Goal: Information Seeking & Learning: Learn about a topic

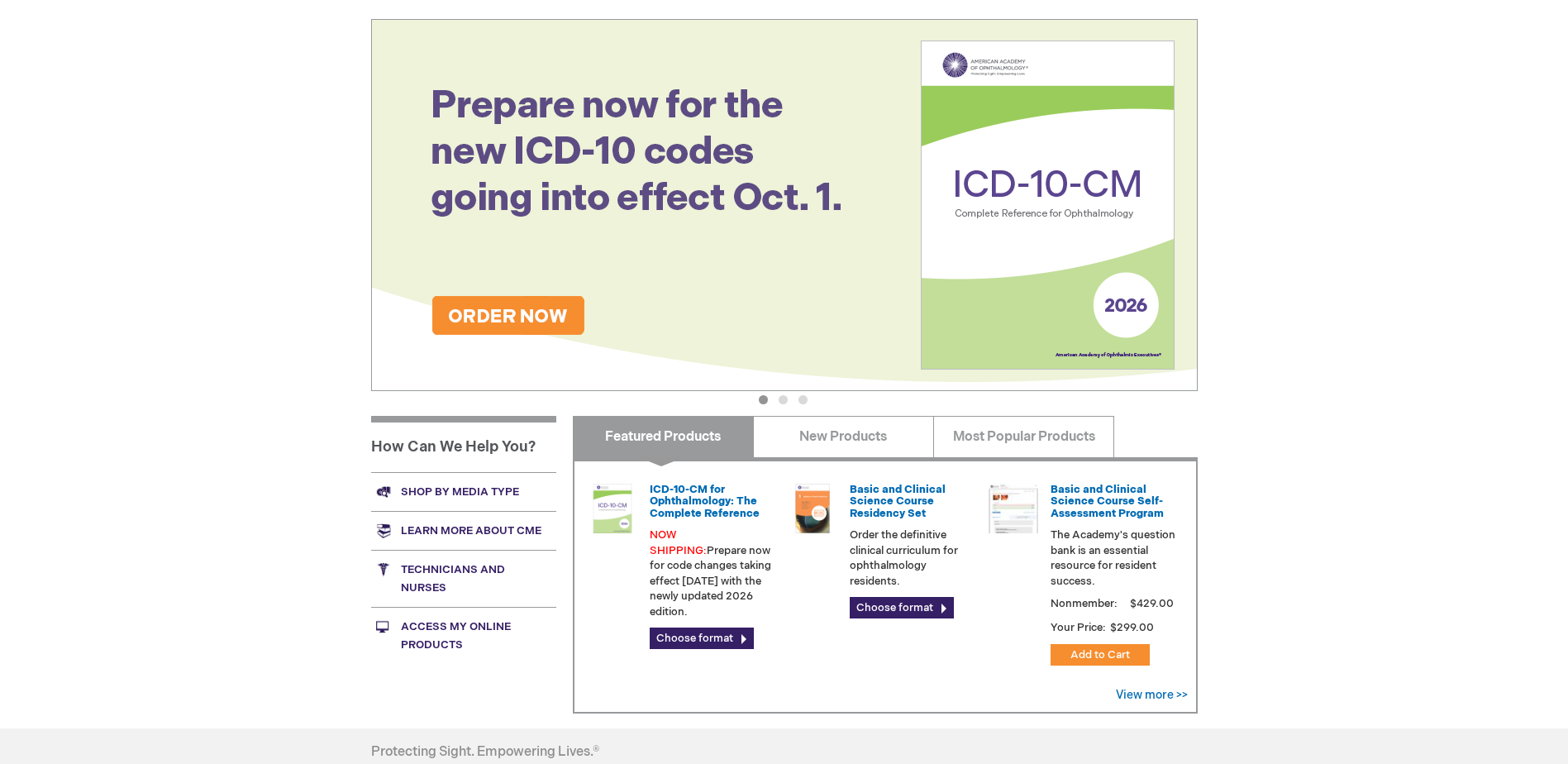
scroll to position [331, 0]
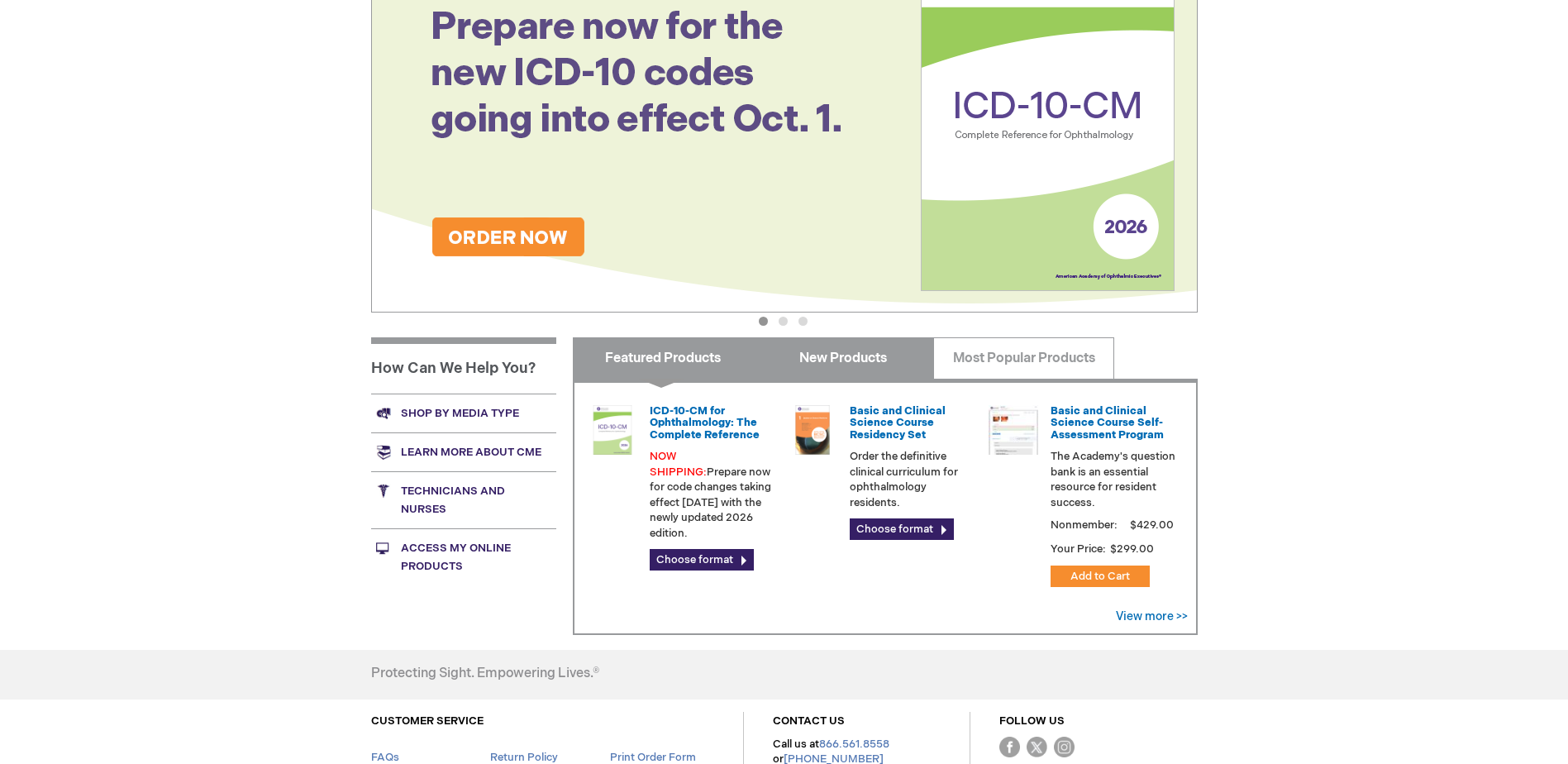
click at [835, 347] on link "New Products" at bounding box center [843, 357] width 181 height 42
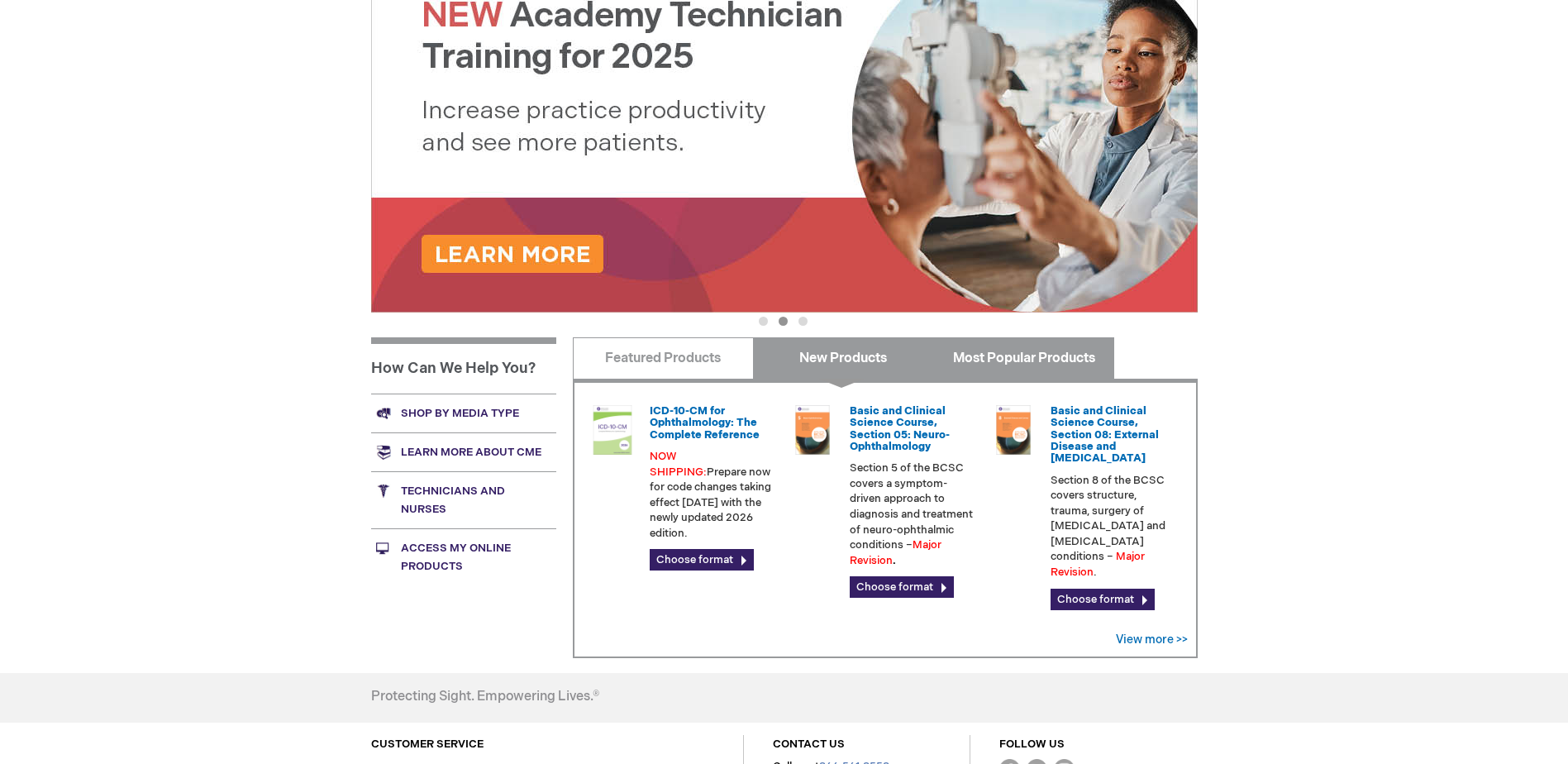
click at [1048, 350] on link "Most Popular Products" at bounding box center [1024, 357] width 181 height 42
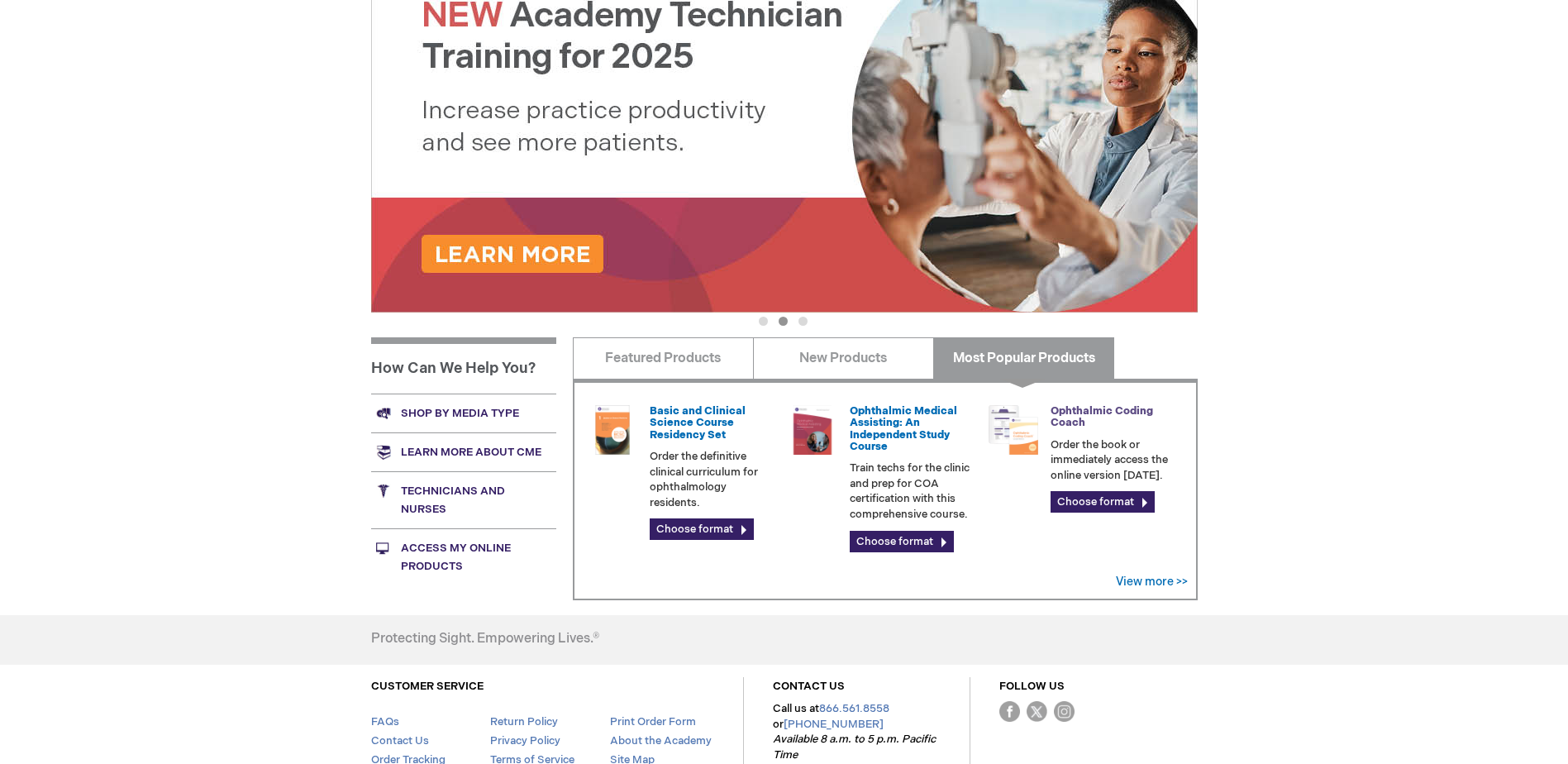
click at [1106, 413] on link "Ophthalmic Coding Coach" at bounding box center [1101, 417] width 103 height 25
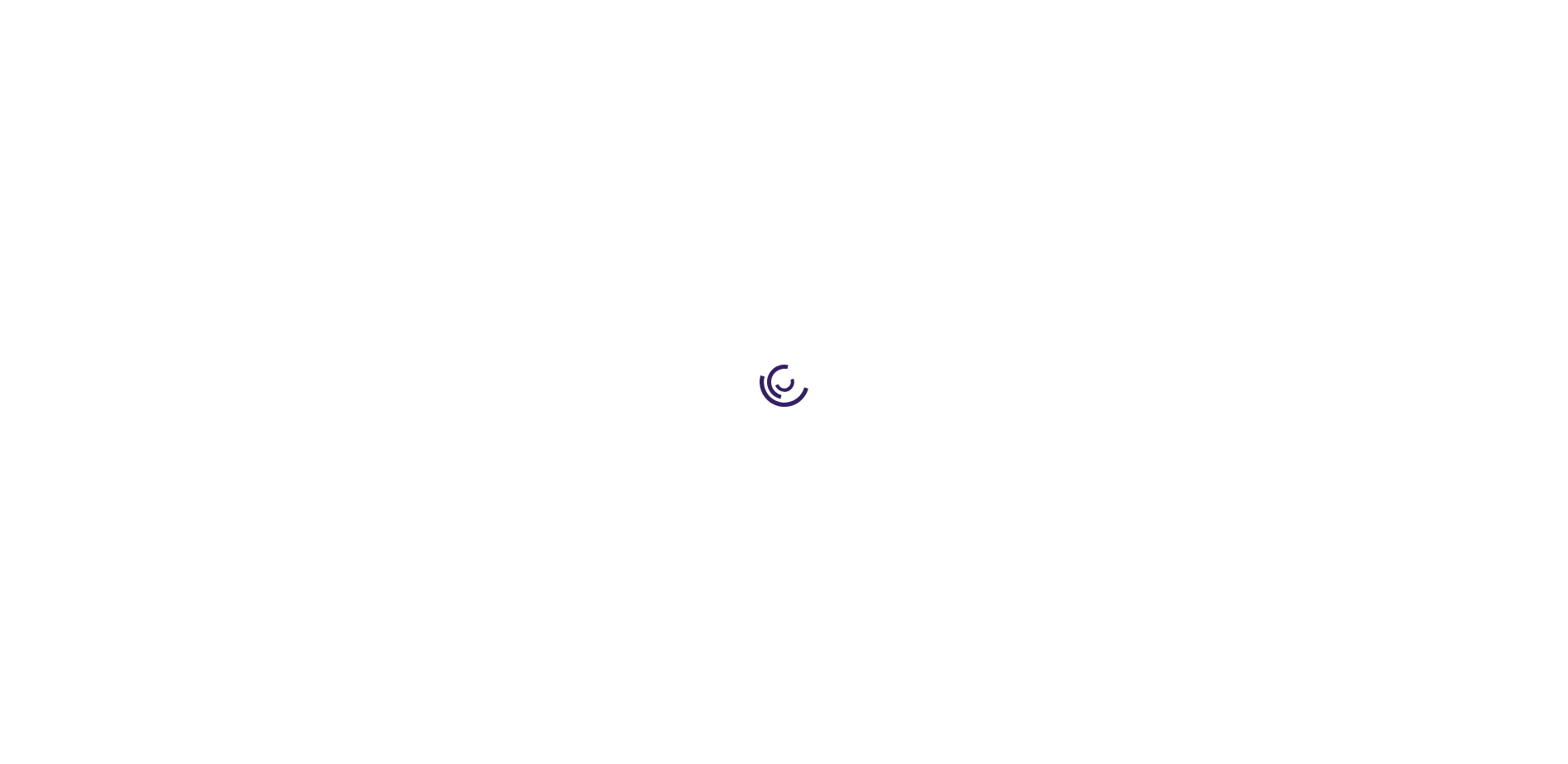
type input "0"
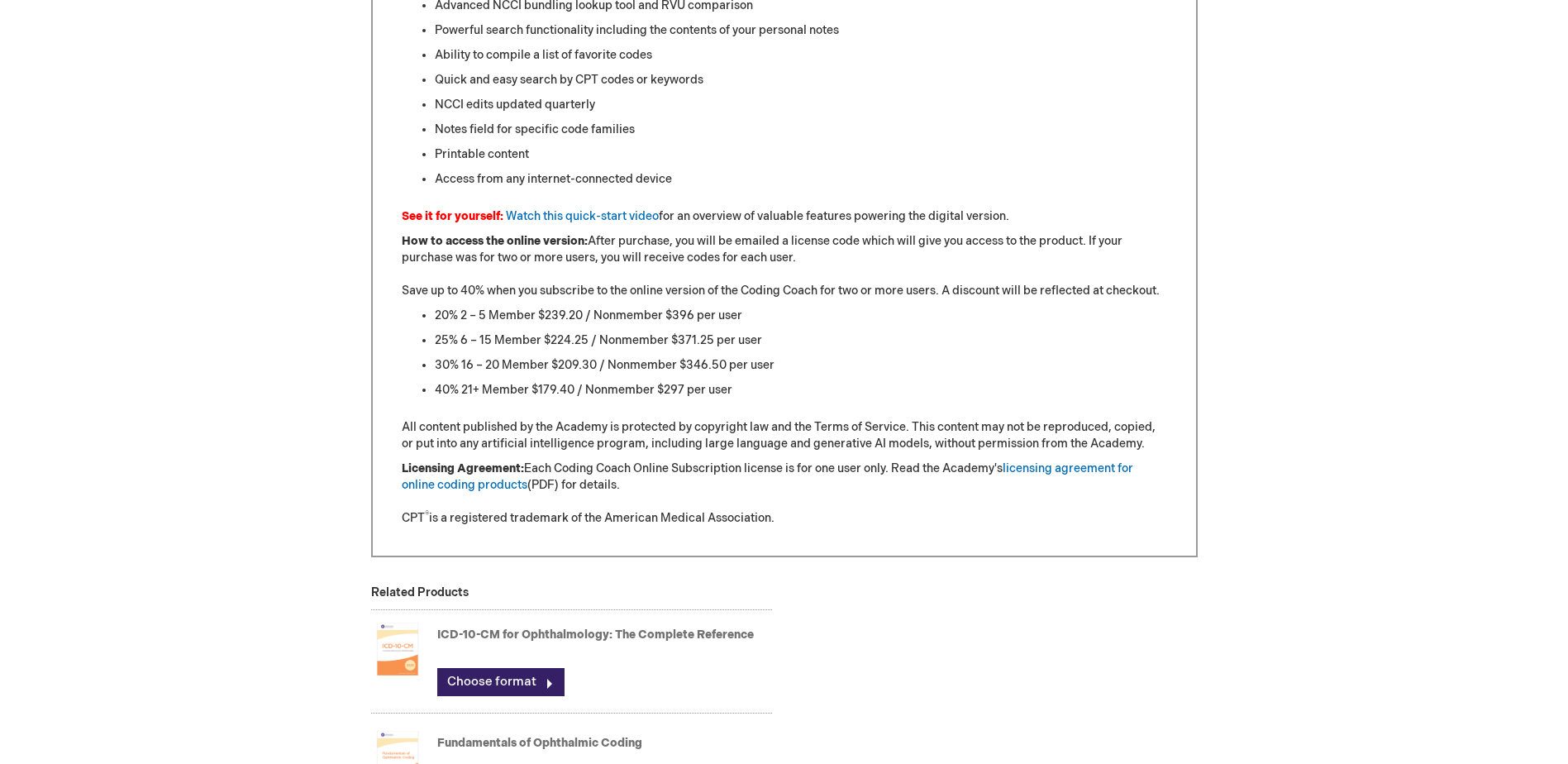
scroll to position [1406, 0]
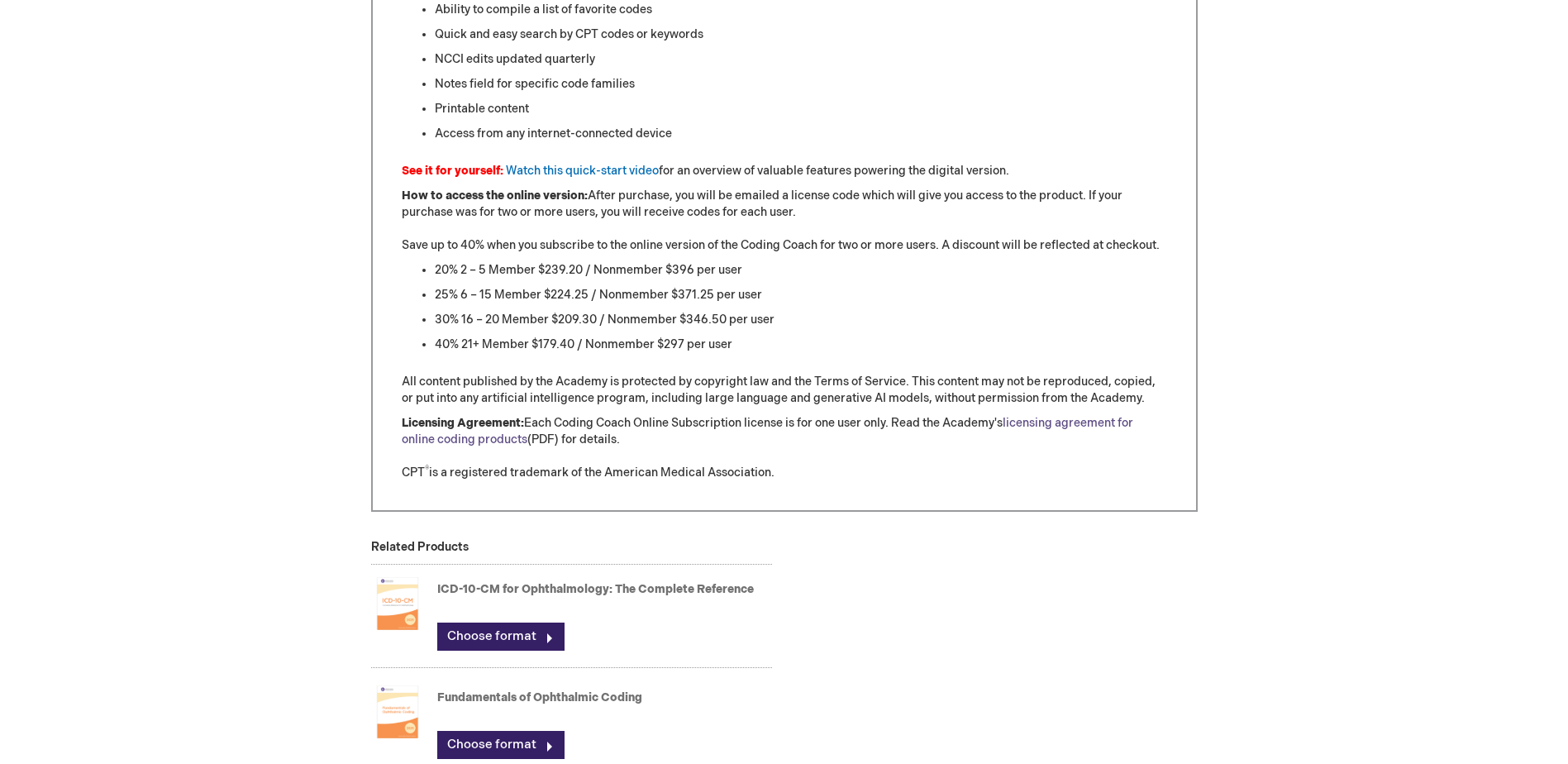
click at [1062, 421] on link "licensing agreement for online coding products" at bounding box center [767, 431] width 731 height 31
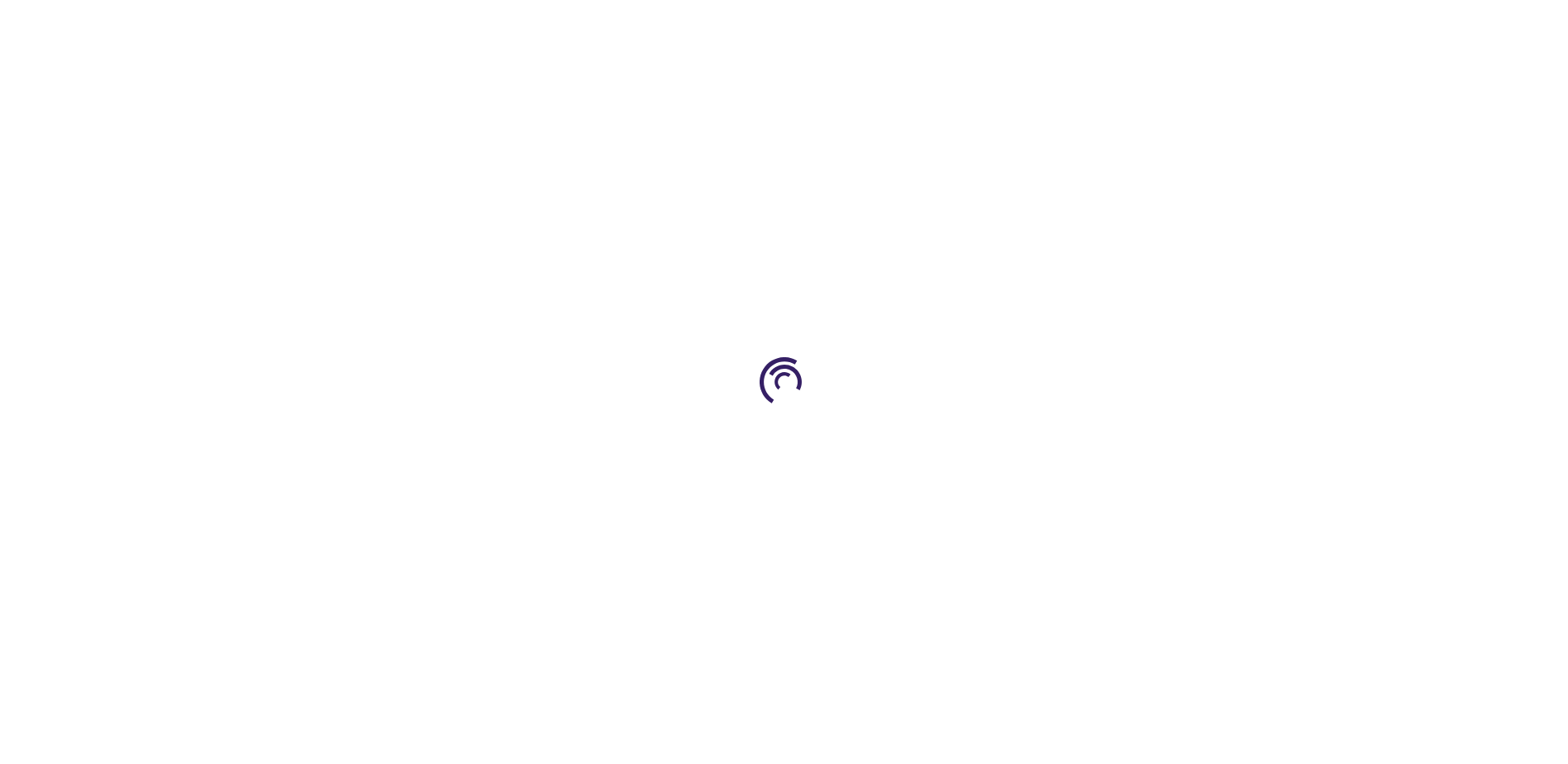
type input "0"
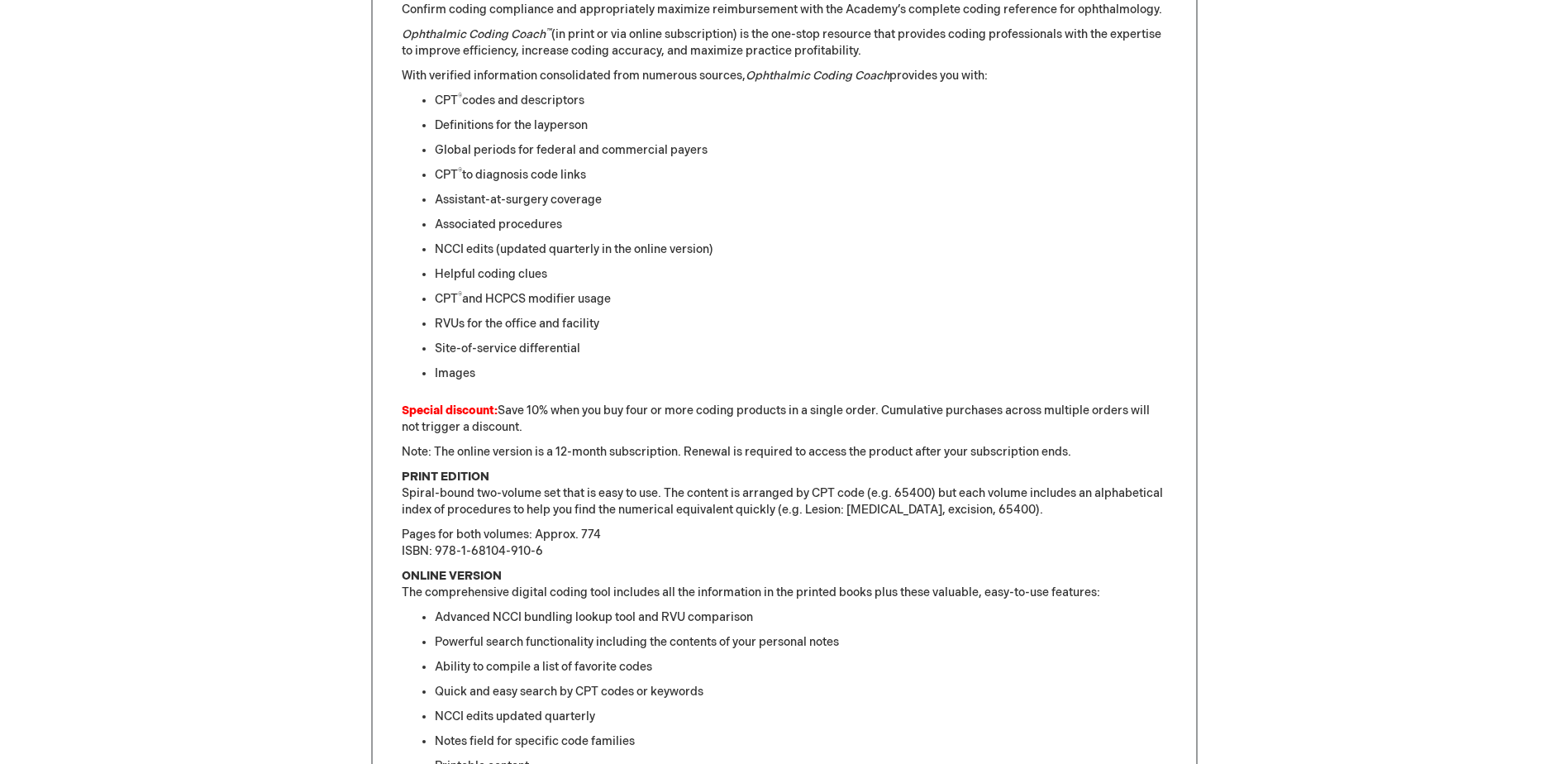
scroll to position [747, 0]
click at [915, 645] on li "Powerful search functionality including the contents of your personal notes" at bounding box center [801, 644] width 732 height 17
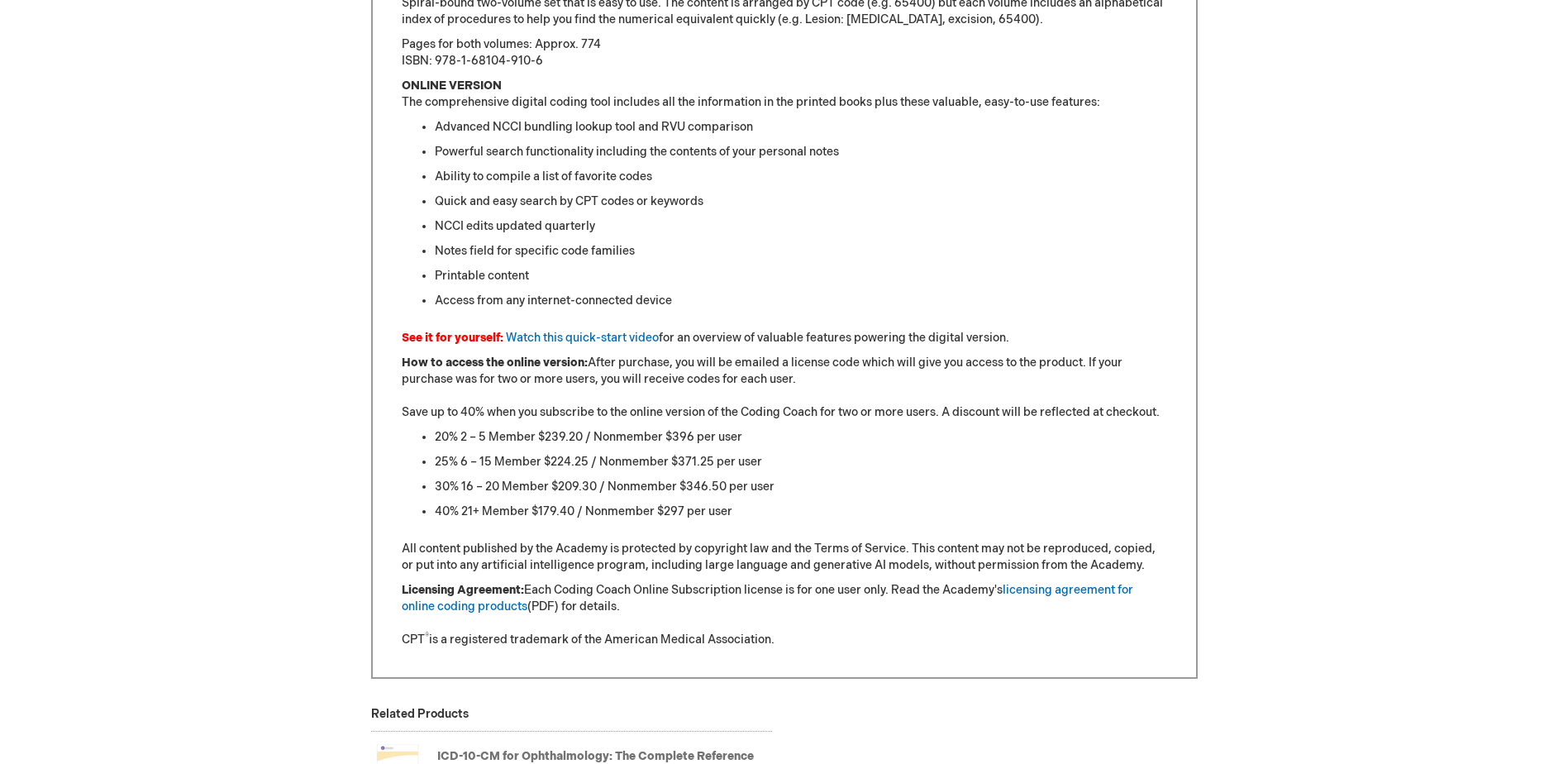
scroll to position [1244, 0]
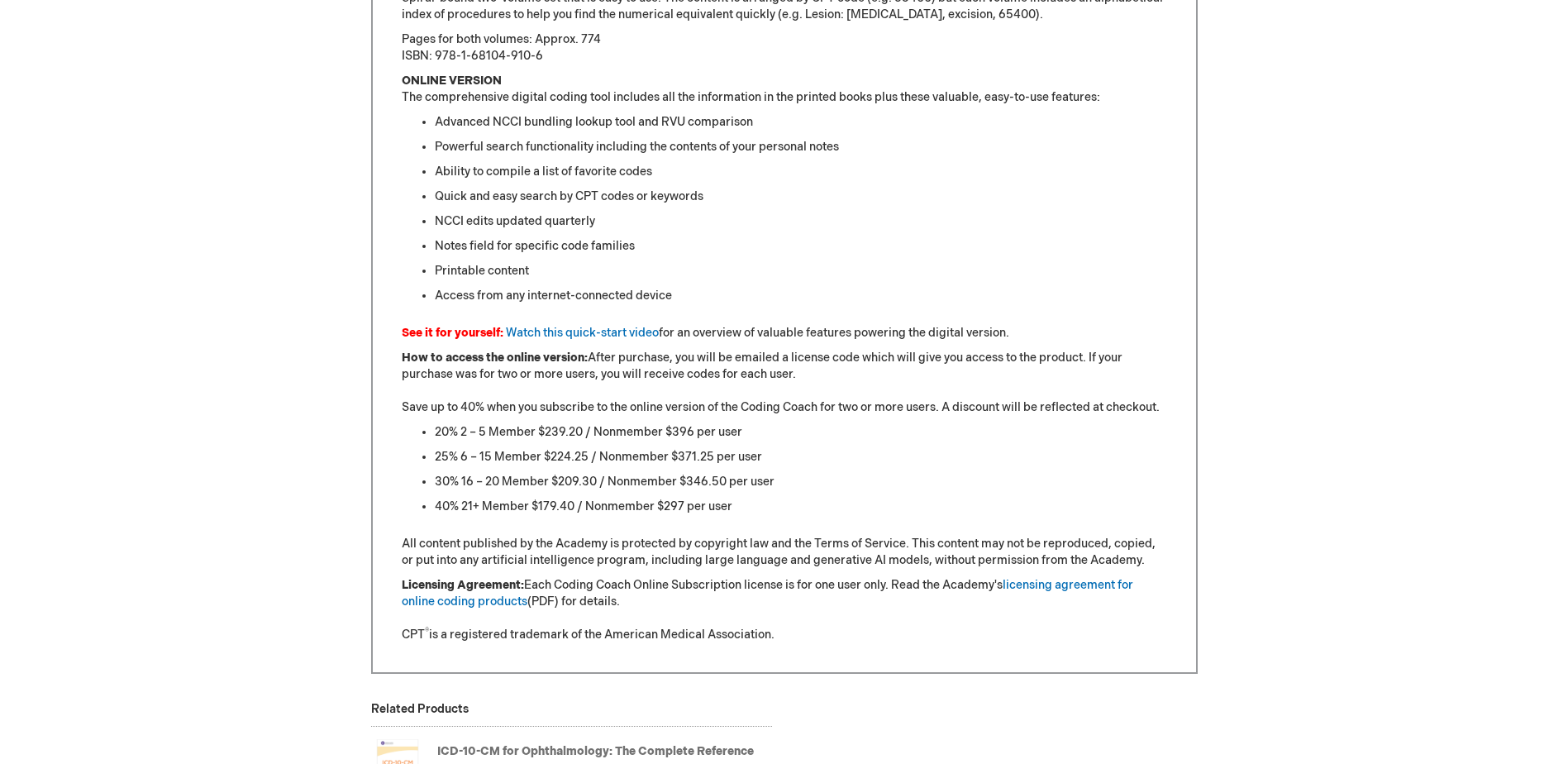
click at [639, 356] on p "How to access the online version: After purchase, you will be emailed a license…" at bounding box center [784, 382] width 765 height 66
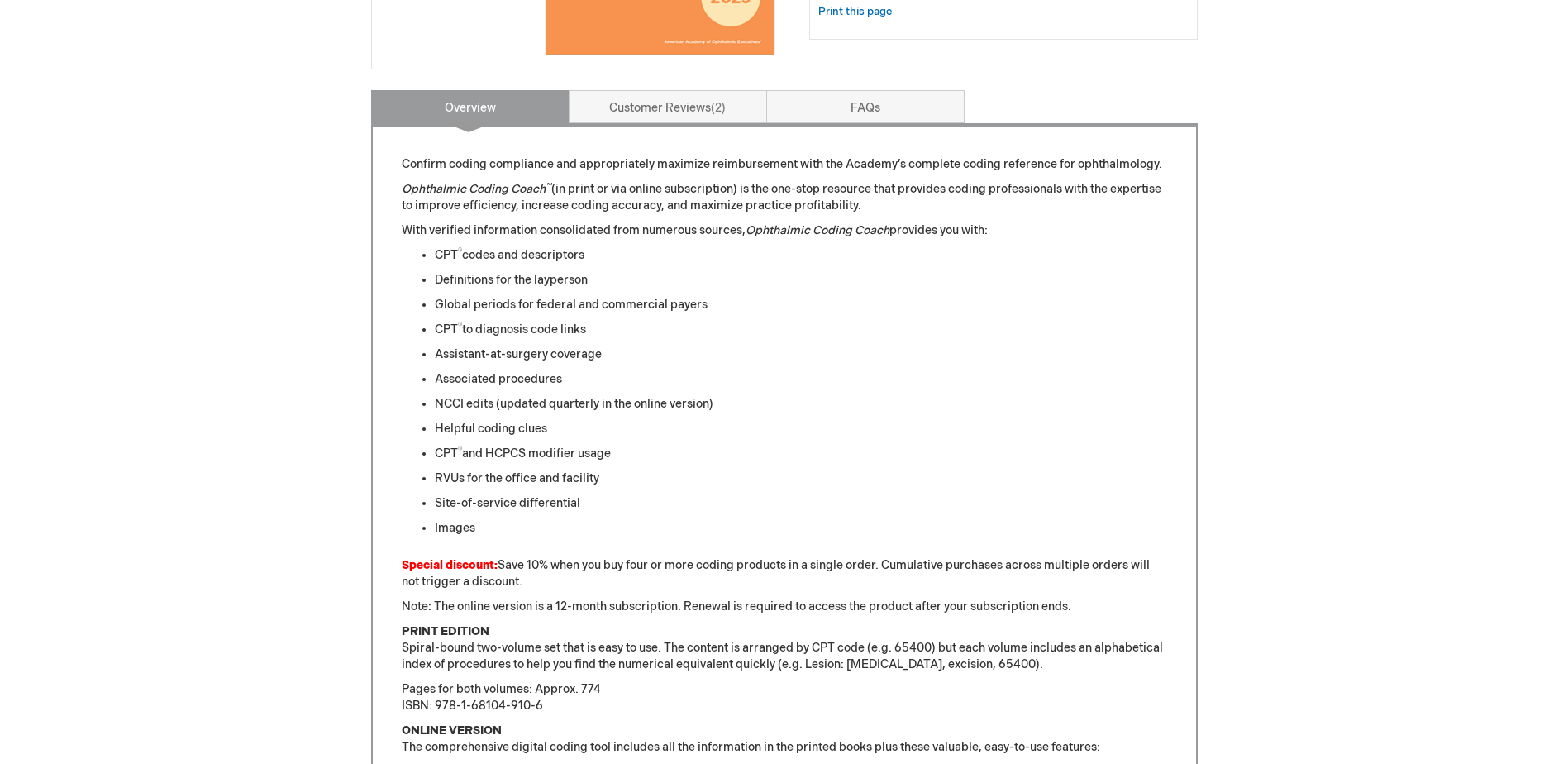
scroll to position [582, 0]
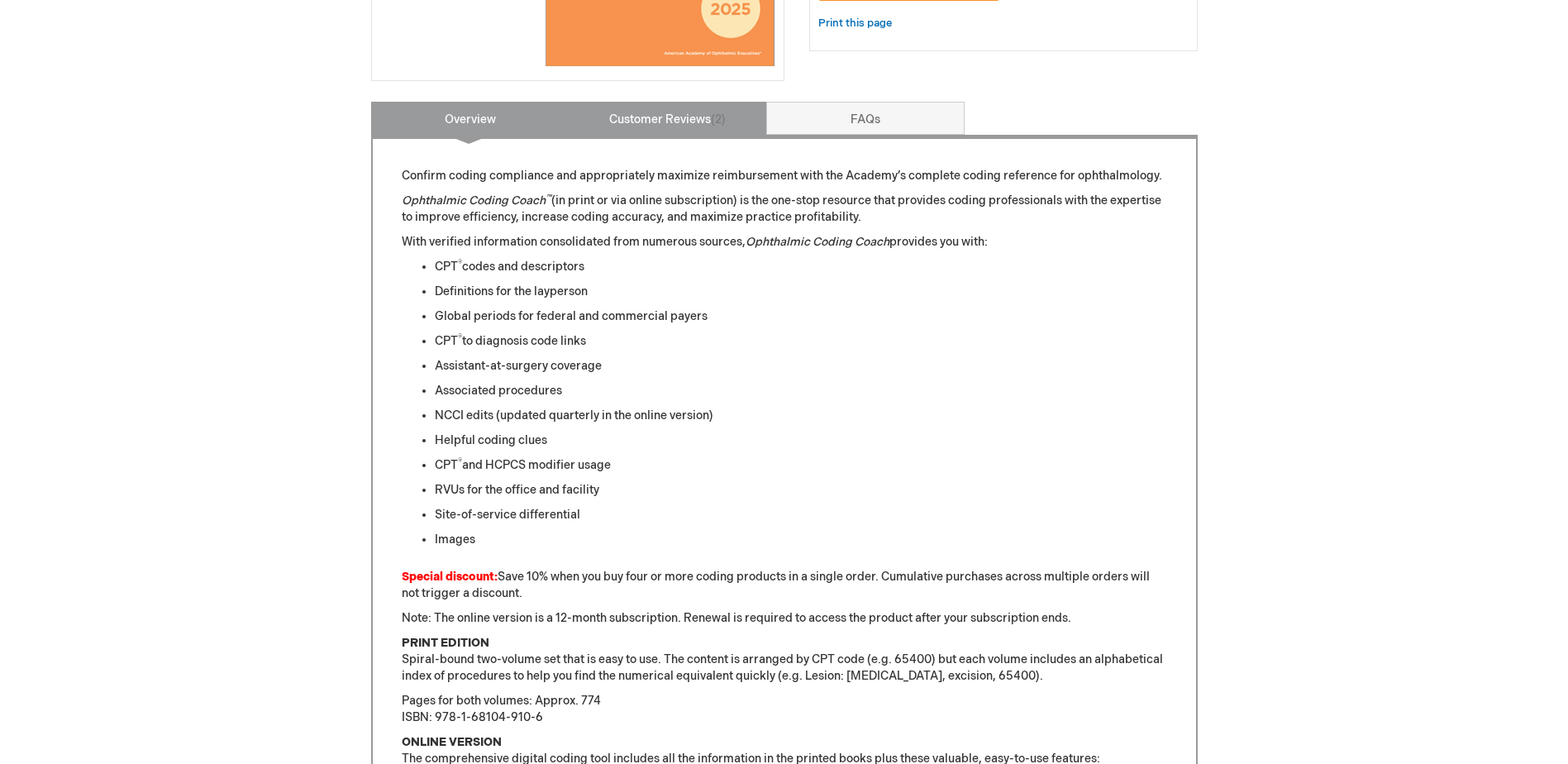
click at [691, 122] on link "Customer Reviews 2" at bounding box center [667, 119] width 198 height 33
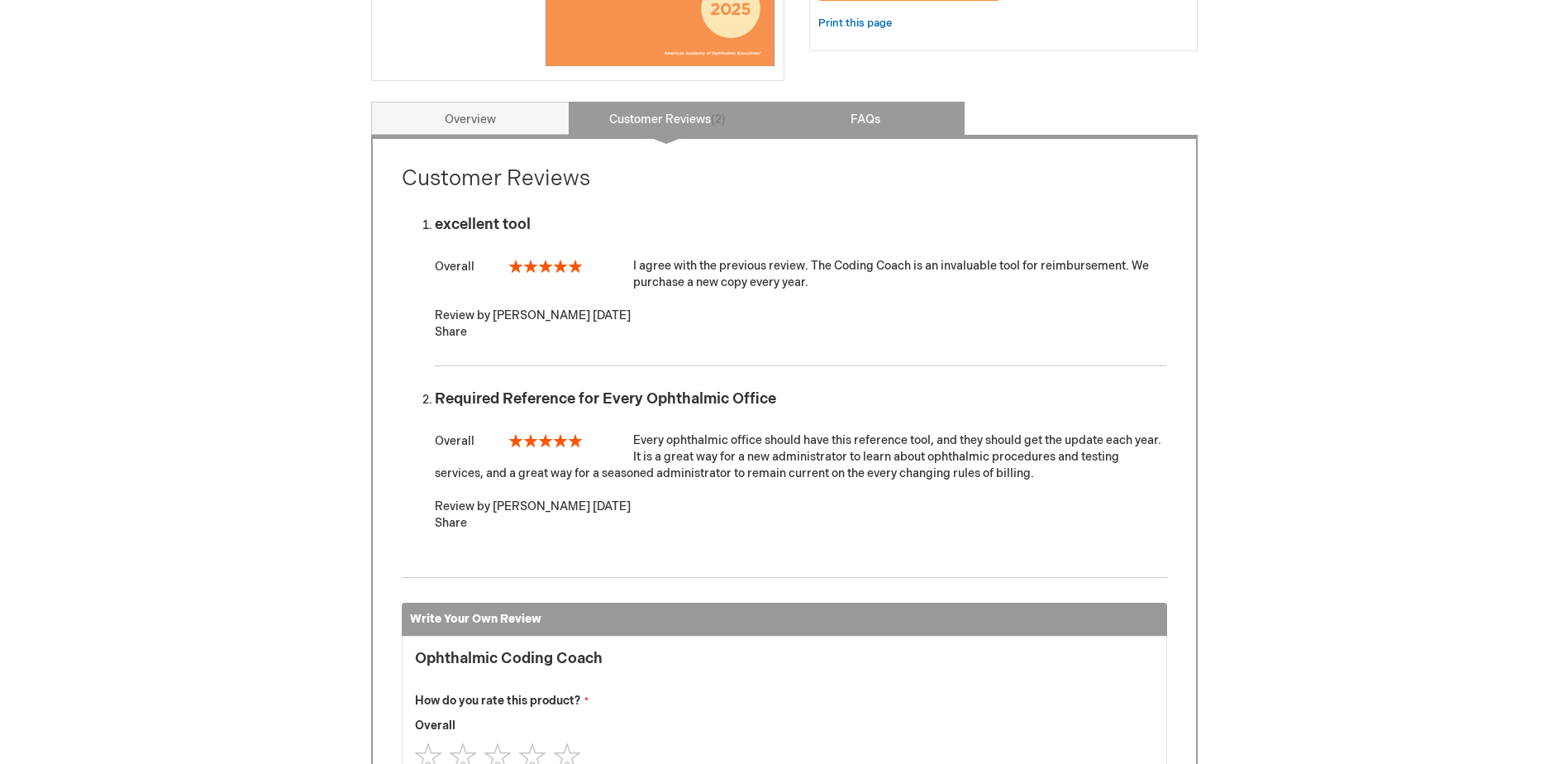
click at [851, 127] on link "FAQs" at bounding box center [865, 119] width 198 height 33
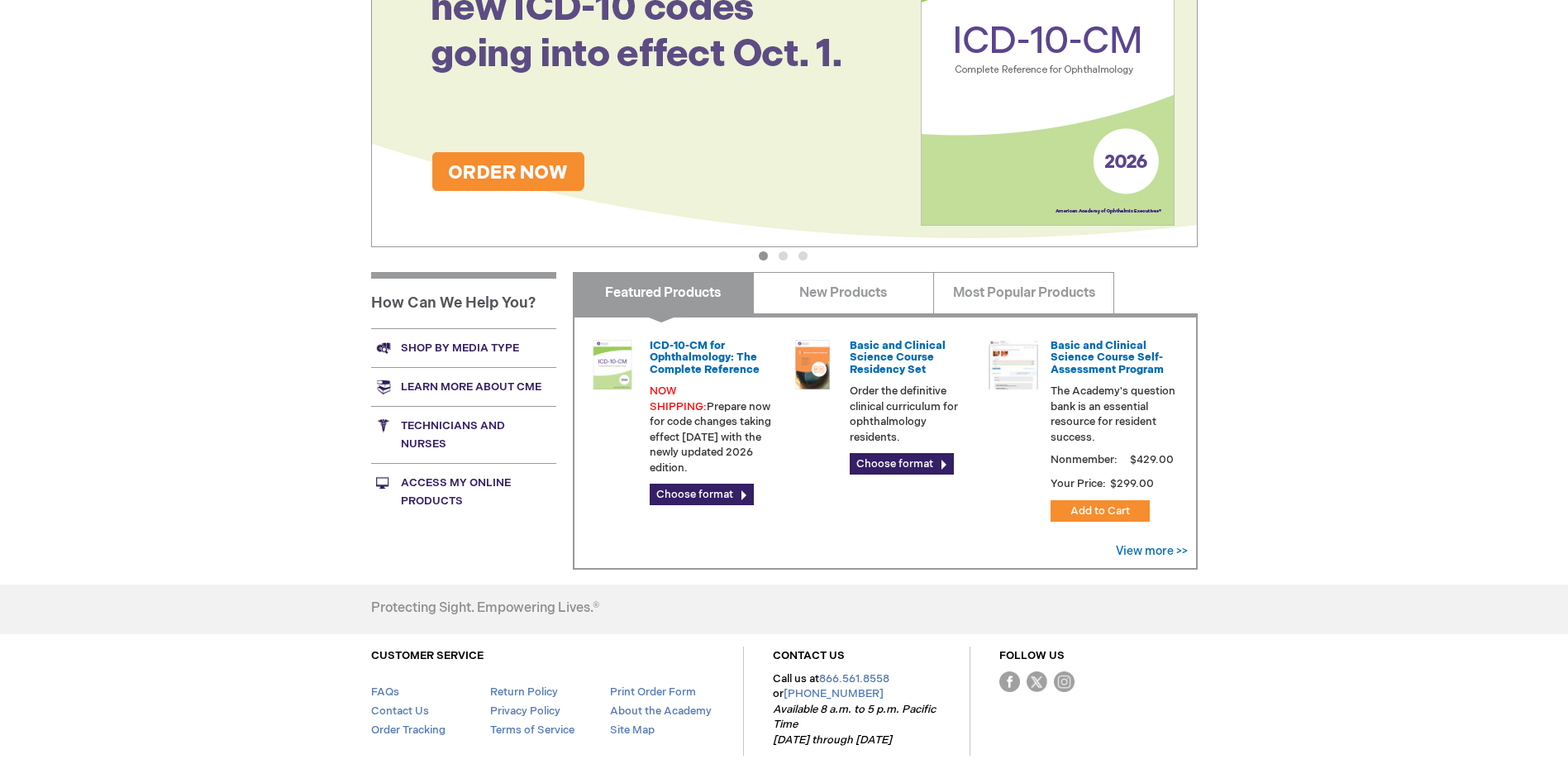
scroll to position [66, 0]
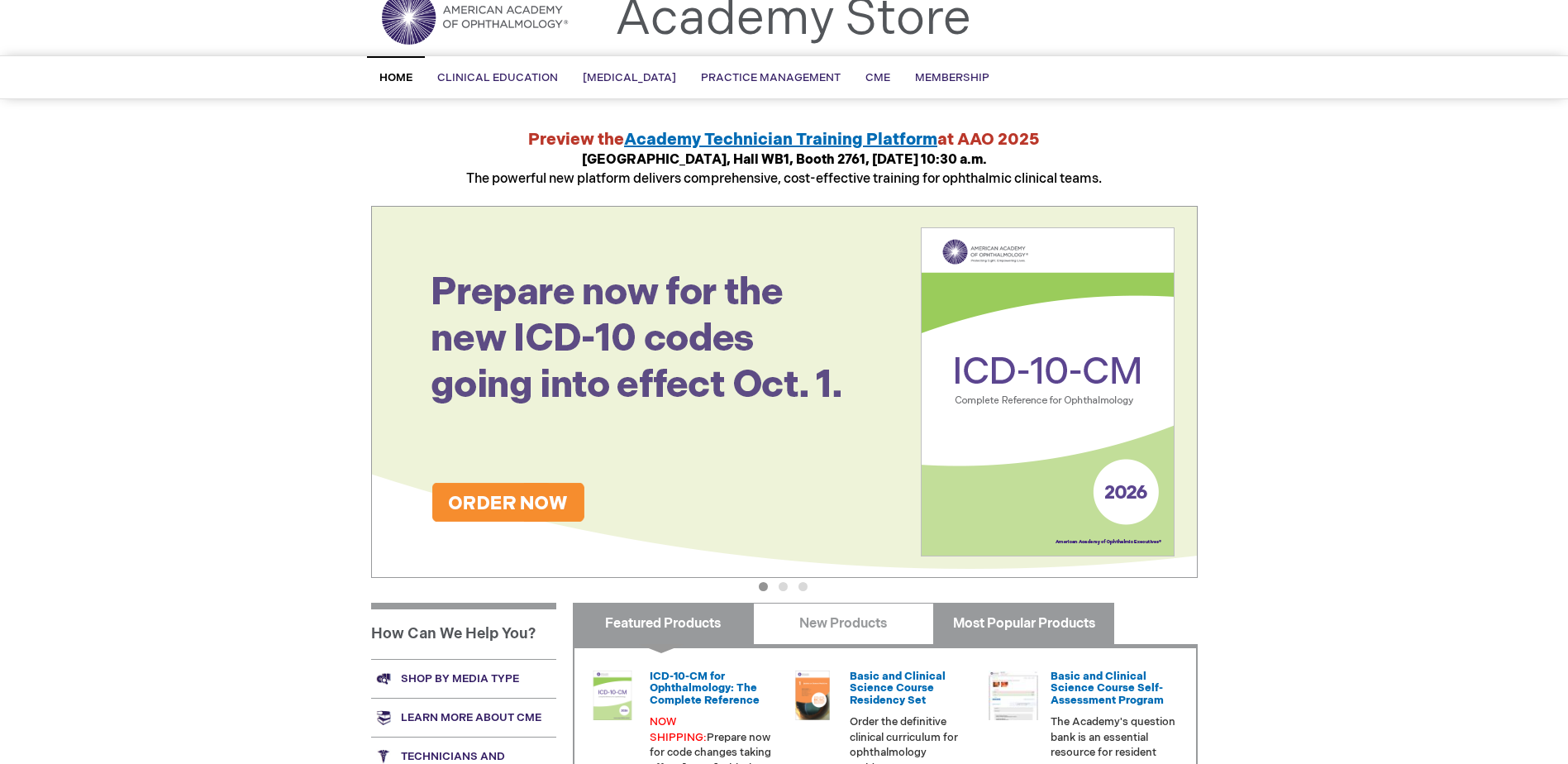
click at [1051, 612] on link "Most Popular Products" at bounding box center [1024, 623] width 181 height 42
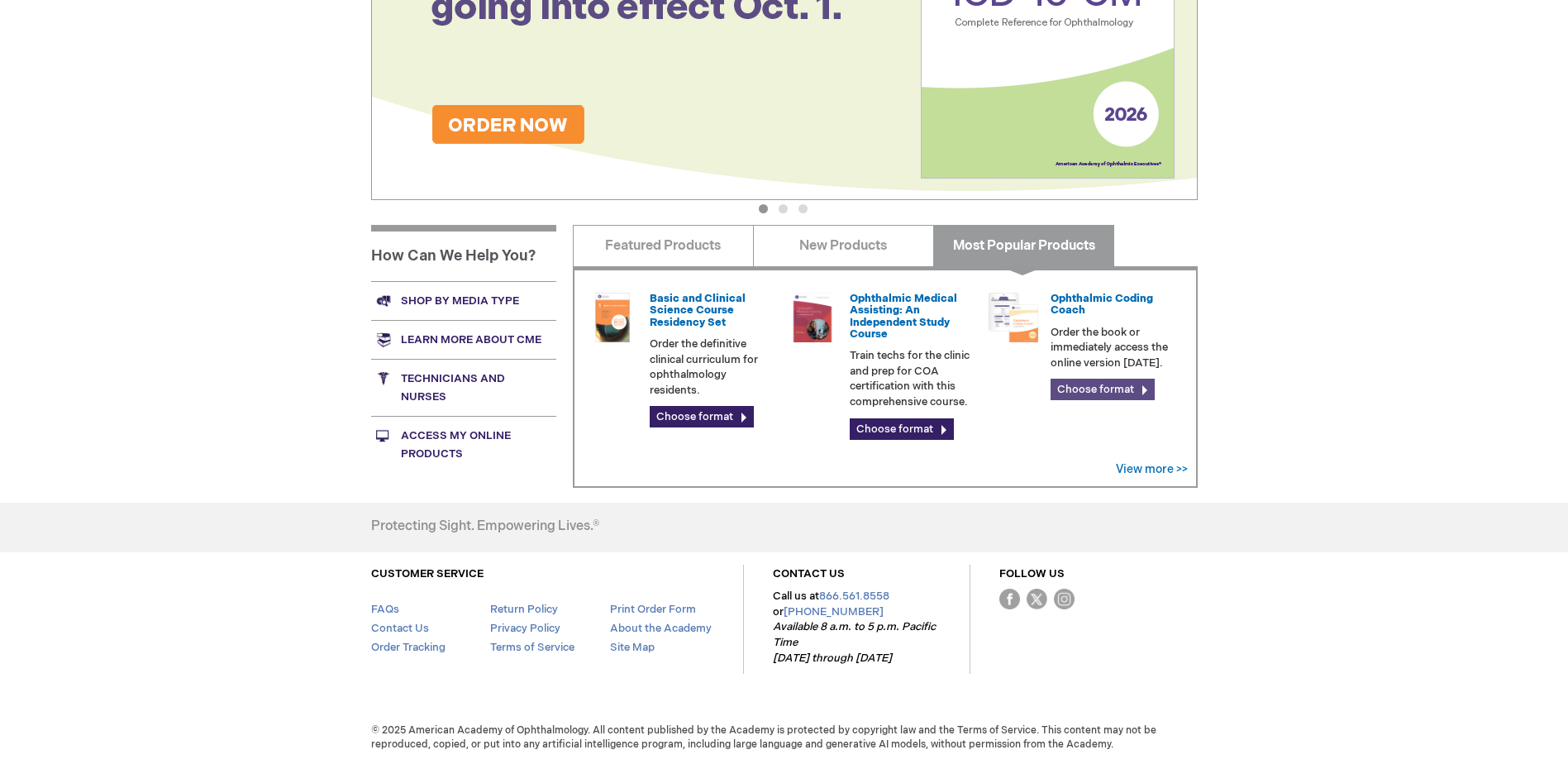
click at [1113, 392] on link "Choose format" at bounding box center [1102, 389] width 104 height 21
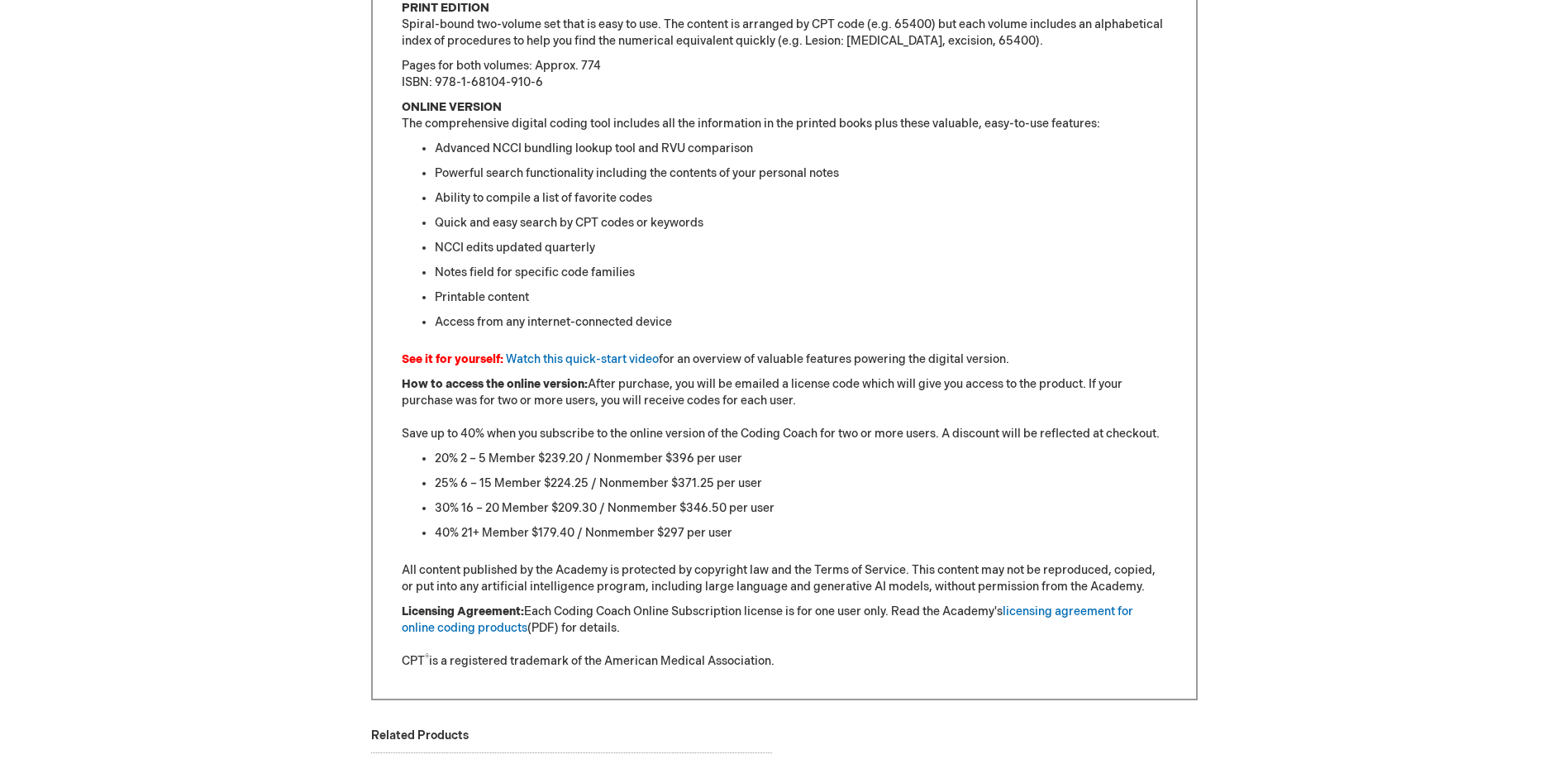
scroll to position [1322, 0]
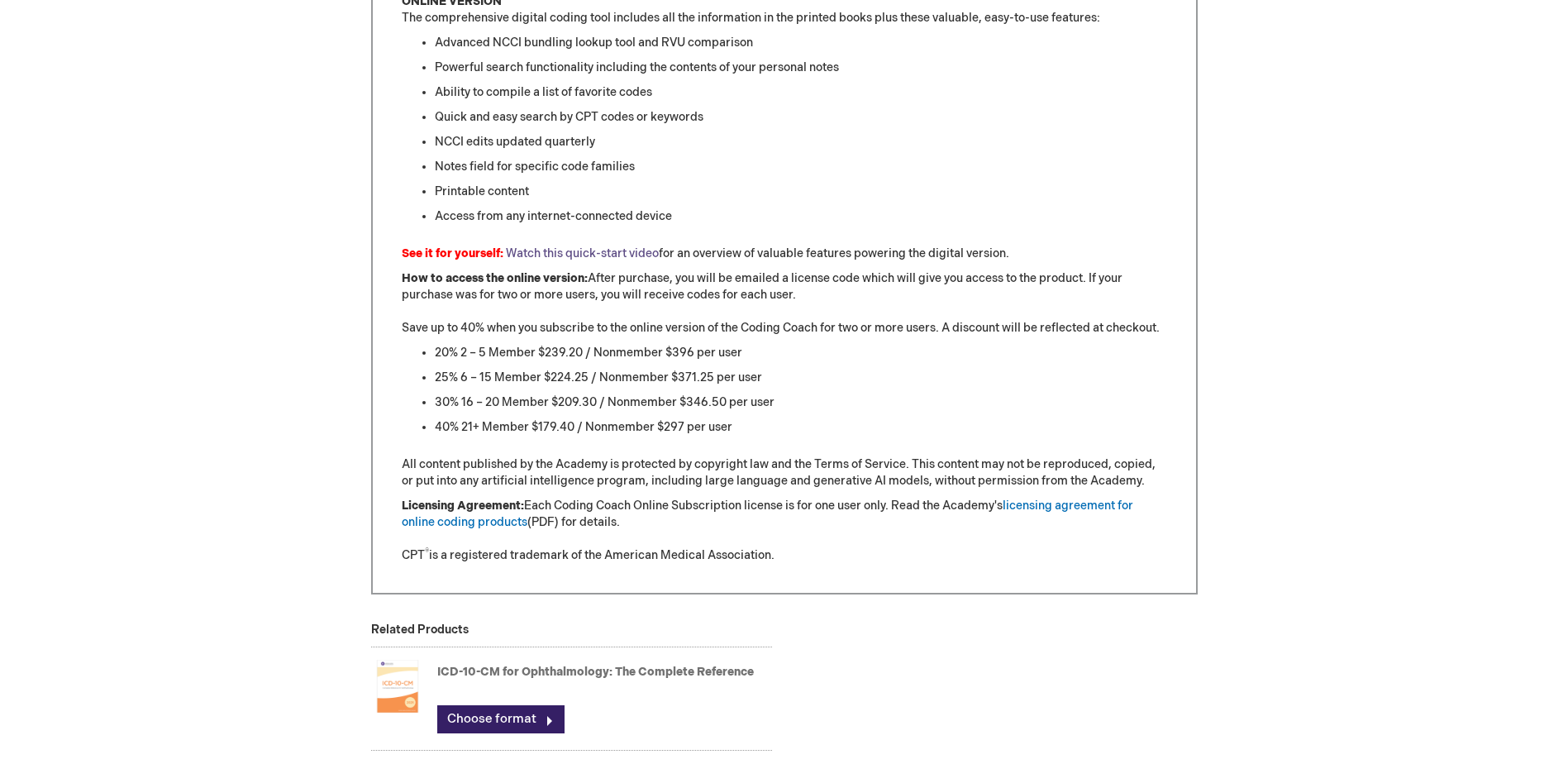
click at [633, 250] on link "Watch this quick-start video" at bounding box center [581, 253] width 153 height 14
